Goal: Information Seeking & Learning: Get advice/opinions

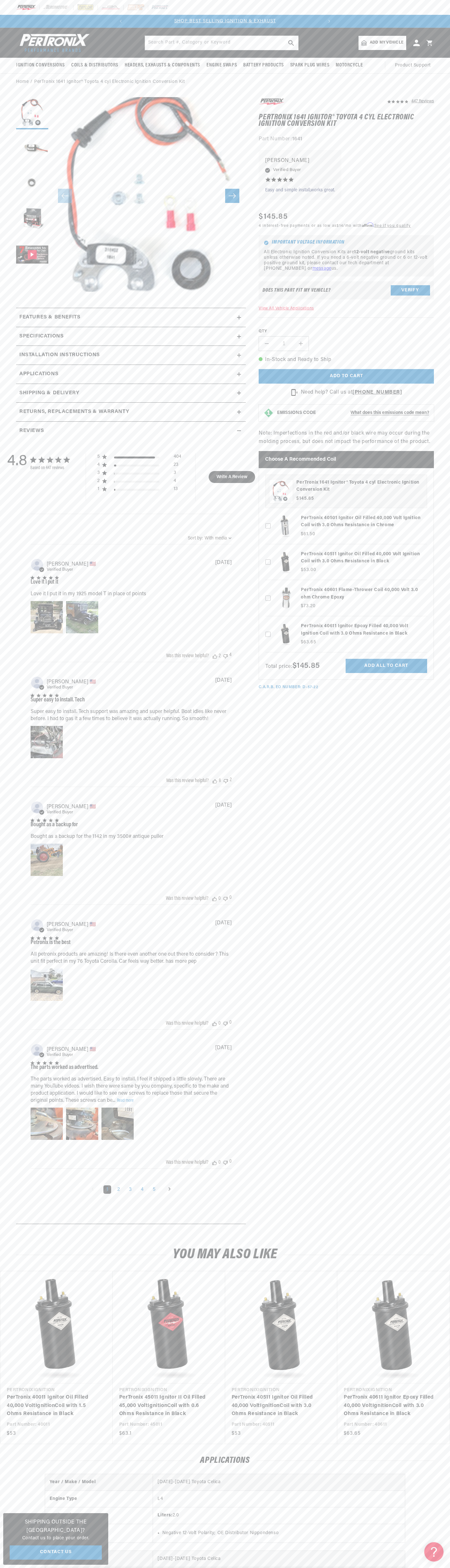
click at [206, 13] on div at bounding box center [225, 7] width 450 height 15
click at [440, 171] on section "447 Reviews" at bounding box center [225, 663] width 450 height 1144
click at [433, 1567] on html "Skip to content Your cart Your cart is empty Get the right parts the first time…" at bounding box center [225, 784] width 450 height 1568
click at [29, 1006] on div "4.8 4.8 out of 5 stars 447 total reviews Based on 447 reviews 5 404 4 23 3 3 2 …" at bounding box center [131, 830] width 223 height 779
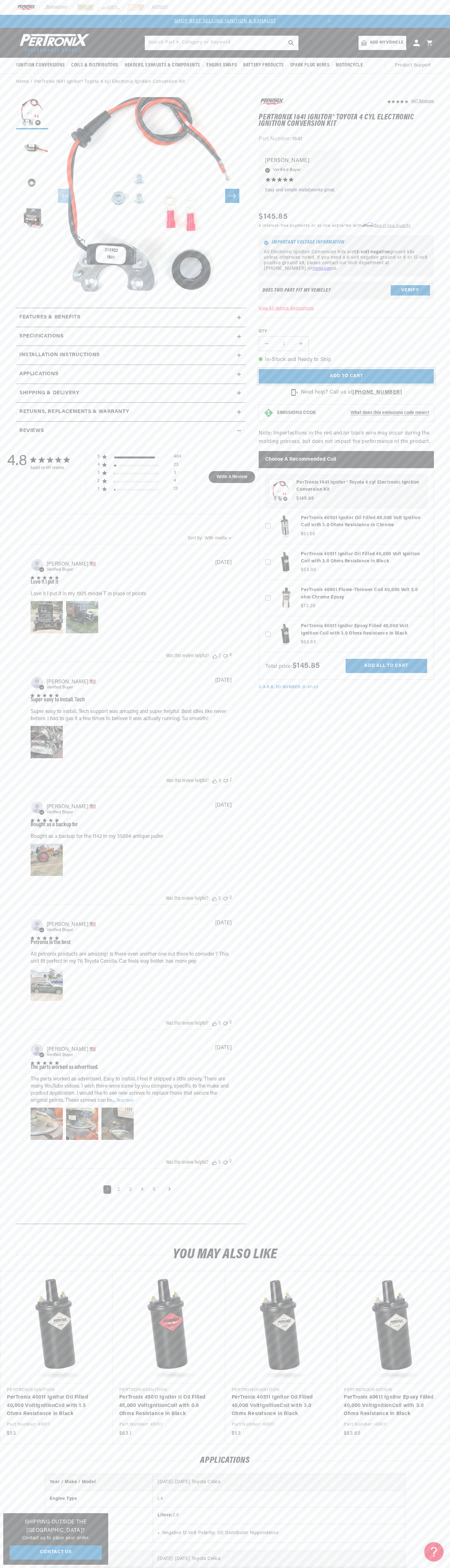
scroll to position [0, 196]
